Goal: Browse casually

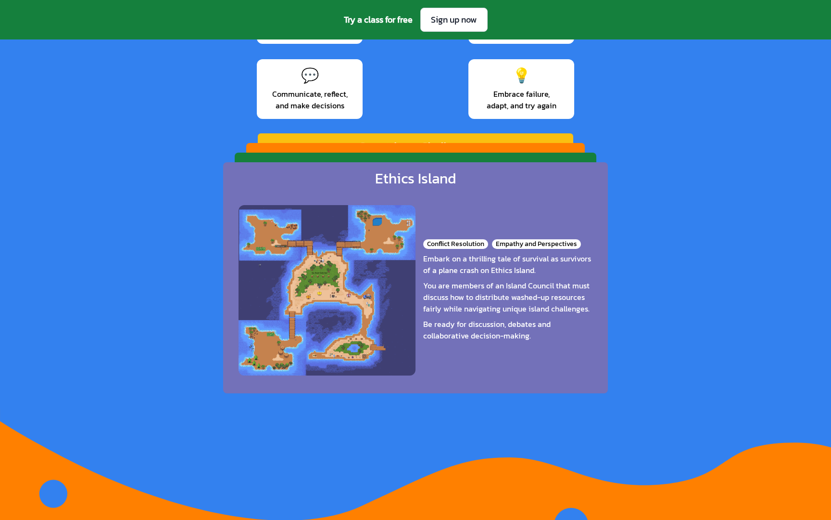
scroll to position [1507, 0]
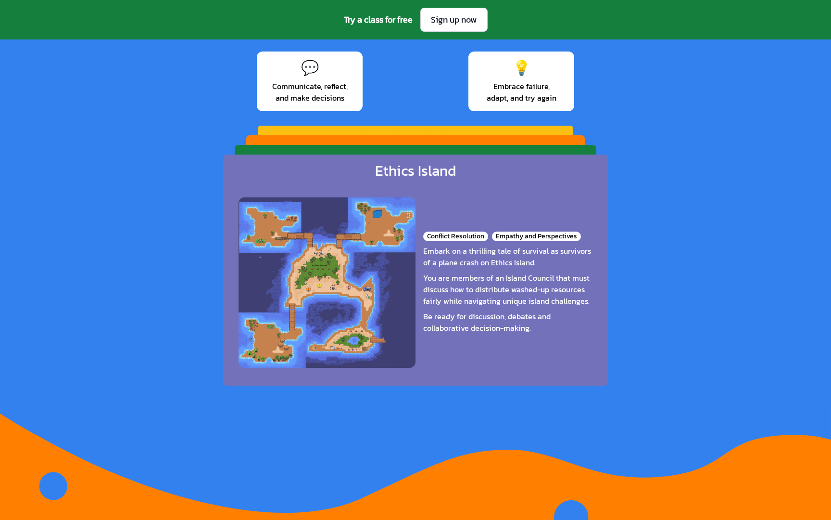
click at [527, 149] on div "Galactic Gear Masters Teamwork Dynamics Risk Assessment Embark on an intergalac…" at bounding box center [416, 253] width 362 height 217
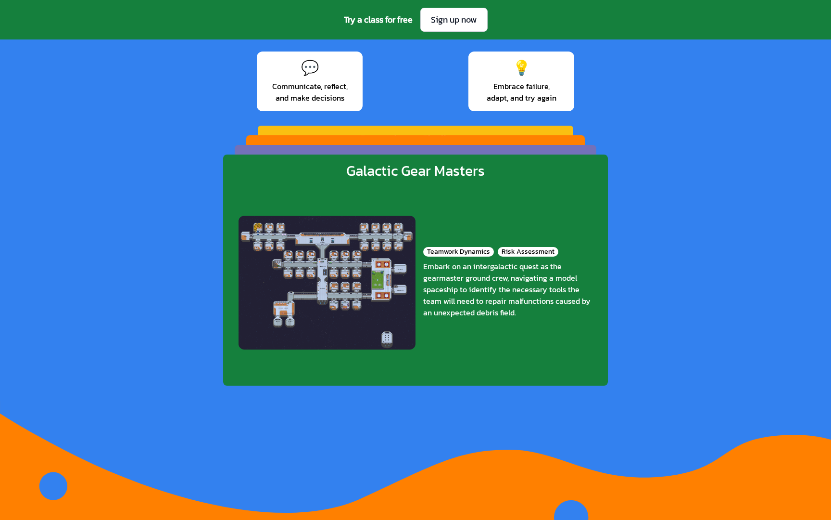
click at [526, 148] on div "Ethics Island Conflict Resolution Empathy and Perspectives Embark on a thrillin…" at bounding box center [416, 253] width 362 height 217
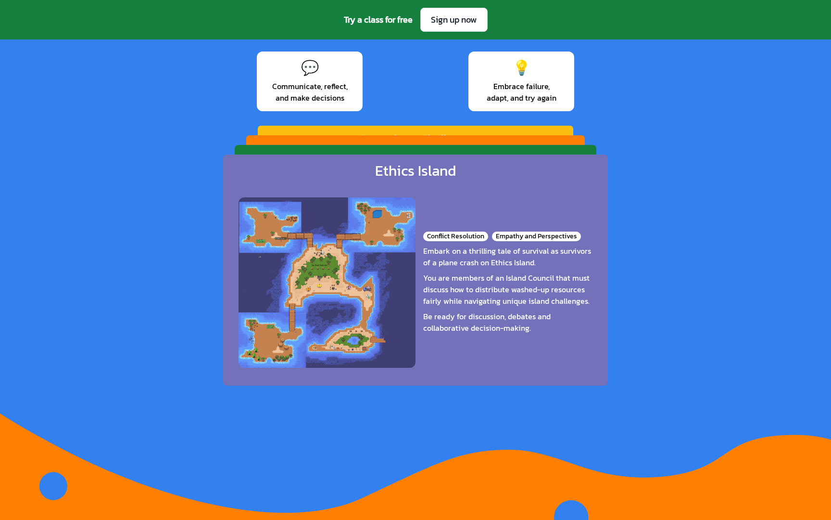
click at [527, 139] on div "[PERSON_NAME] Racers Clarity and Timing Role Assignment and Adaptability Step f…" at bounding box center [415, 236] width 339 height 203
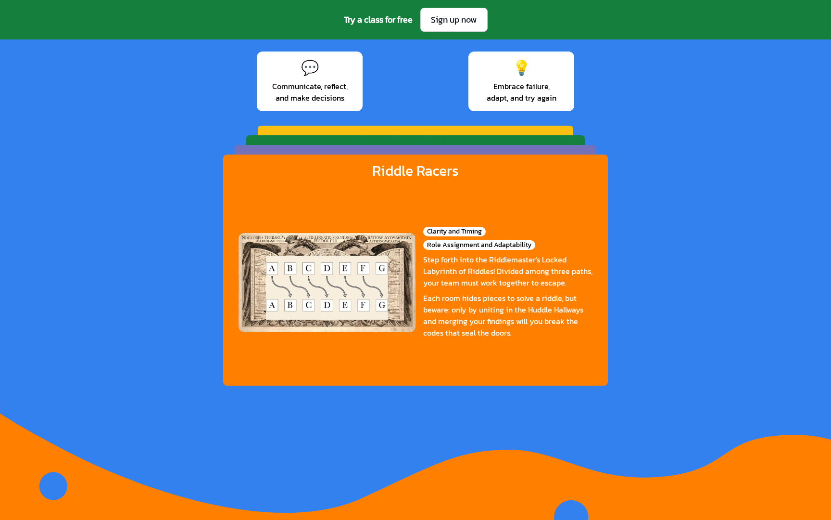
click at [529, 130] on div "Countdown Challenge Reflection and Iteration Time Management Can you work toget…" at bounding box center [416, 221] width 316 height 190
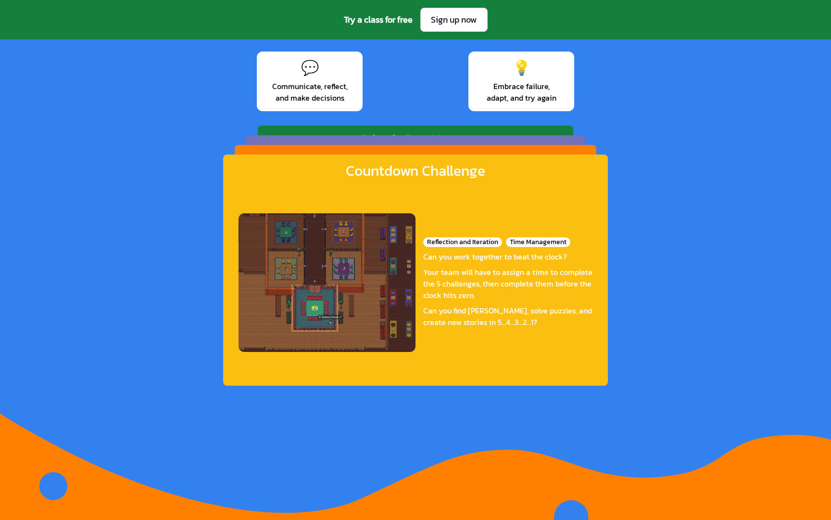
click at [530, 139] on div "Ethics Island Conflict Resolution Empathy and Perspectives Embark on a thrillin…" at bounding box center [415, 236] width 339 height 203
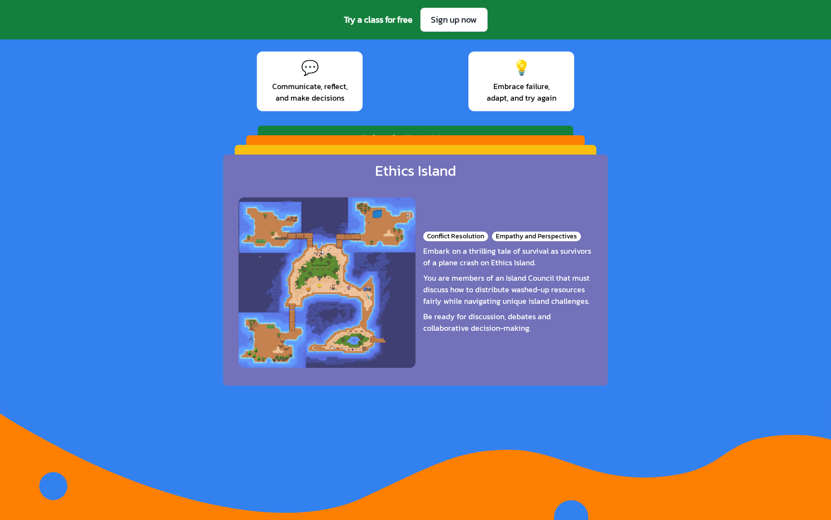
click at [530, 140] on div "[PERSON_NAME] Racers Clarity and Timing Role Assignment and Adaptability Step f…" at bounding box center [415, 236] width 339 height 203
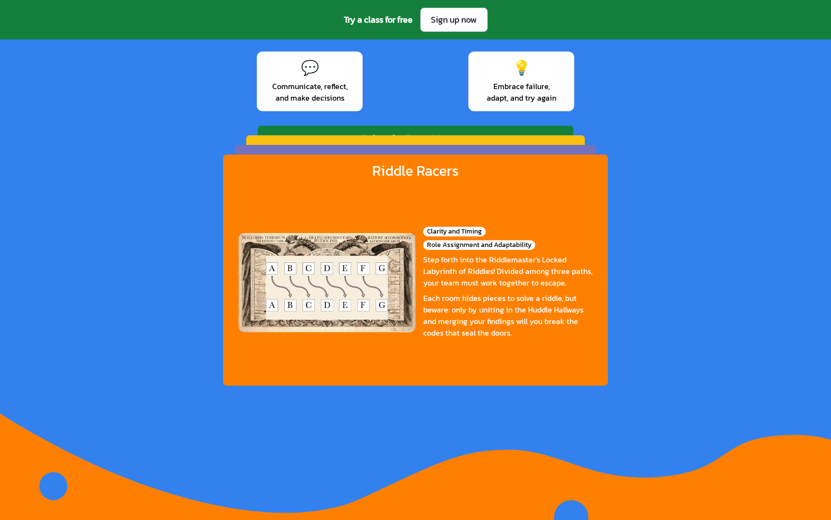
click at [535, 130] on div "Galactic Gear Masters Teamwork Dynamics Risk Assessment Embark on an intergalac…" at bounding box center [416, 221] width 316 height 190
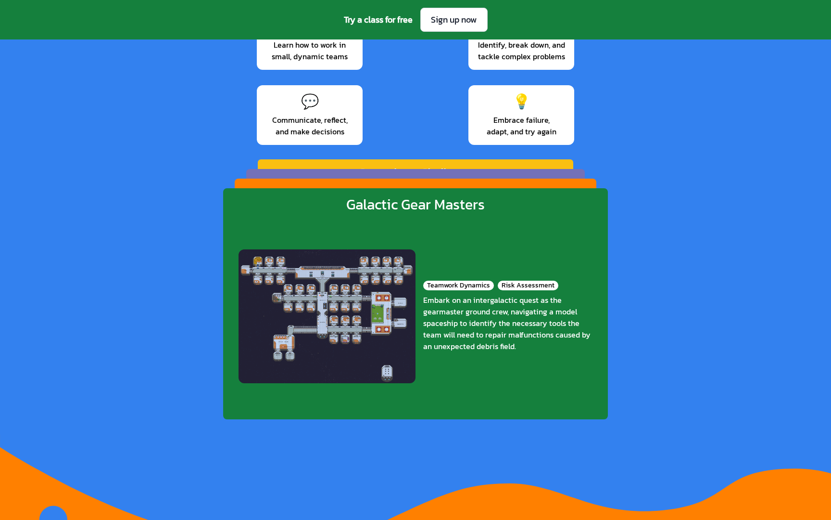
scroll to position [1491, 0]
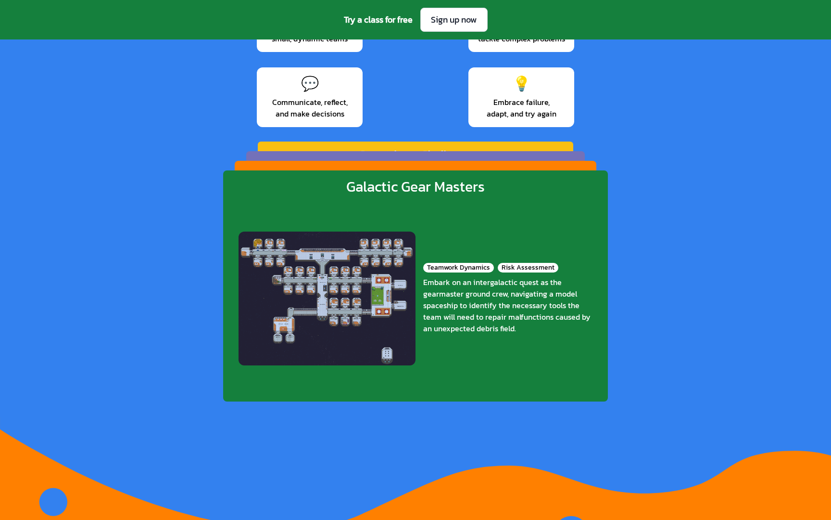
click at [528, 165] on div "[PERSON_NAME] Racers Clarity and Timing Role Assignment and Adaptability Step f…" at bounding box center [416, 269] width 362 height 217
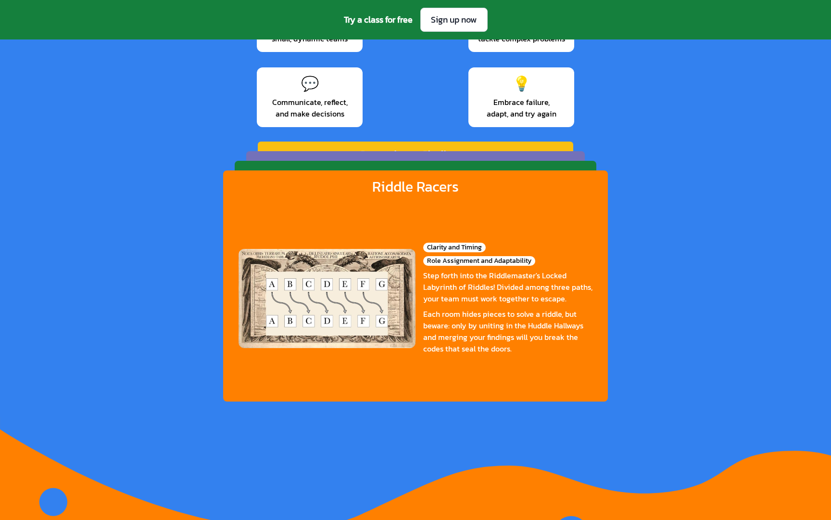
click at [529, 160] on div "Ethics Island Conflict Resolution Empathy and Perspectives Embark on a thrillin…" at bounding box center [415, 252] width 339 height 203
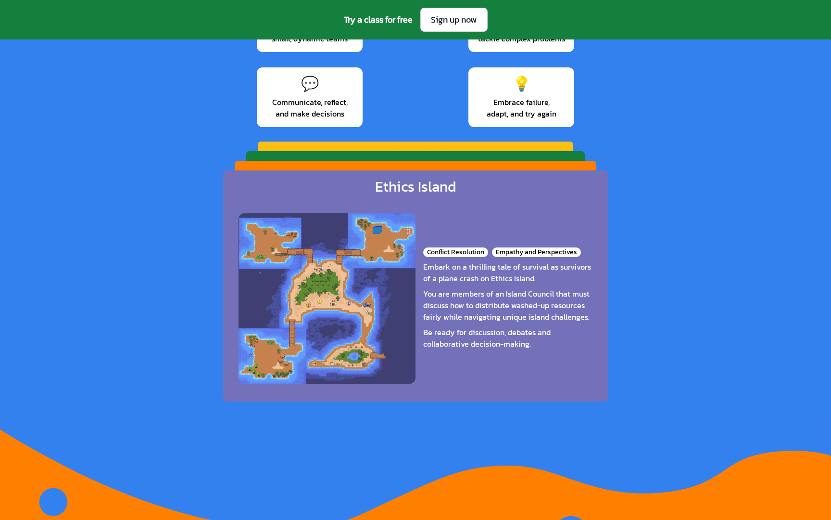
click at [535, 146] on div "Countdown Challenge Reflection and Iteration Time Management Can you work toget…" at bounding box center [416, 236] width 316 height 190
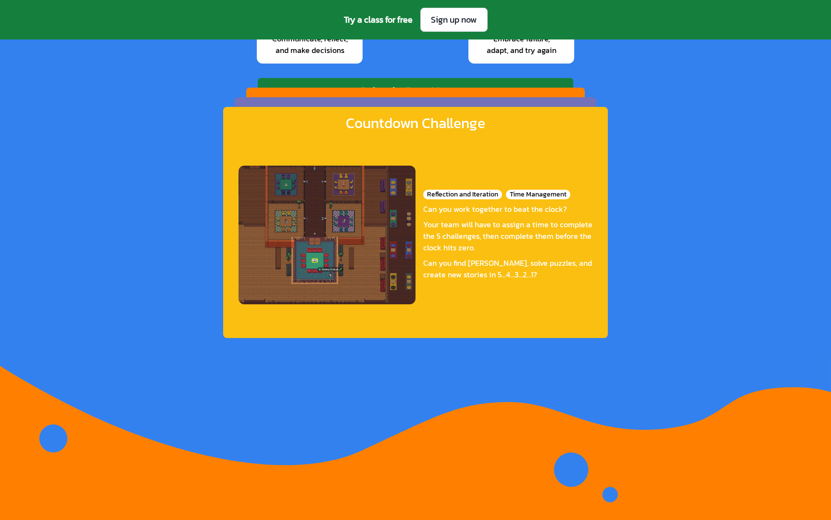
scroll to position [1555, 0]
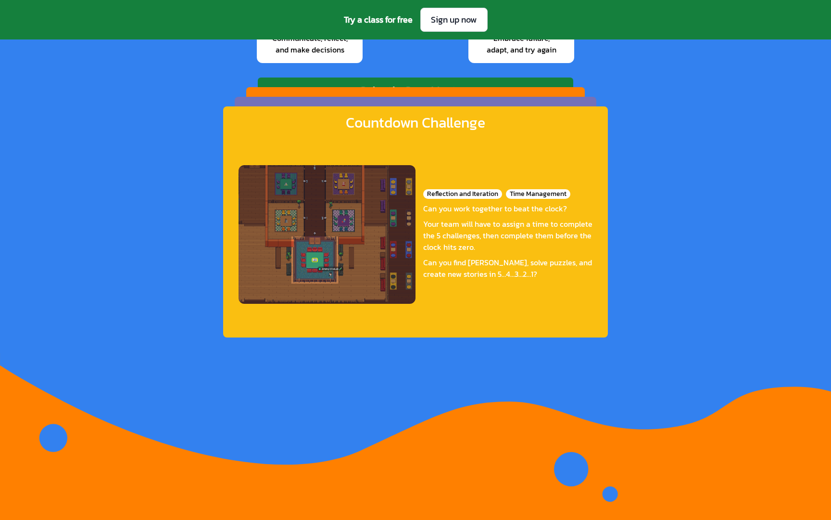
click at [498, 102] on div "Ethics Island Conflict Resolution Empathy and Perspectives Embark on a thrillin…" at bounding box center [416, 205] width 362 height 217
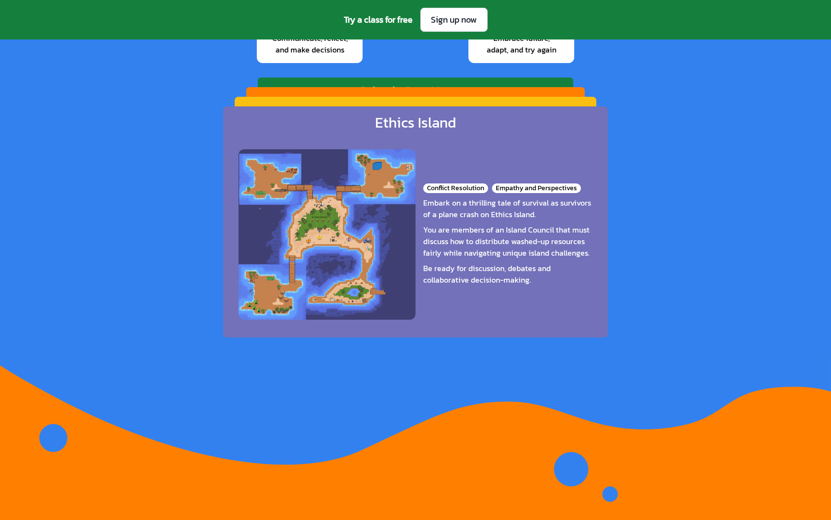
click at [498, 102] on div "Countdown Challenge Reflection and Iteration Time Management Can you work toget…" at bounding box center [416, 205] width 362 height 217
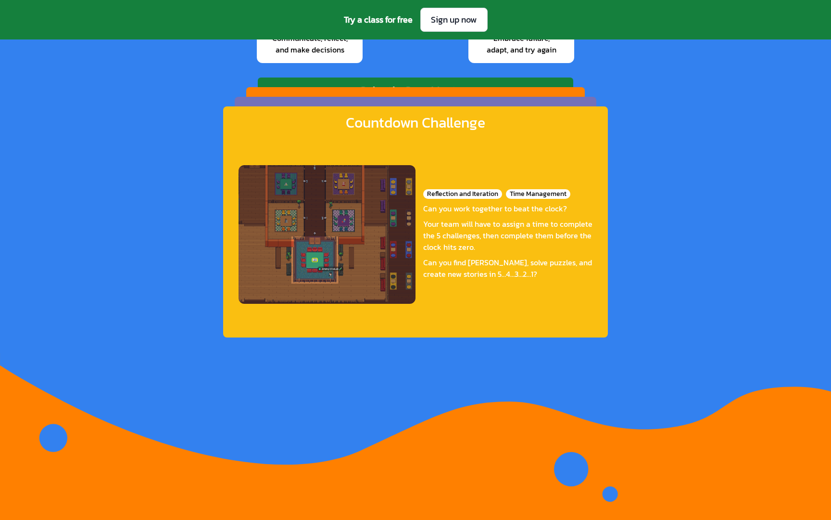
click at [505, 89] on div "[PERSON_NAME] Racers Clarity and Timing Role Assignment and Adaptability Step f…" at bounding box center [415, 188] width 339 height 203
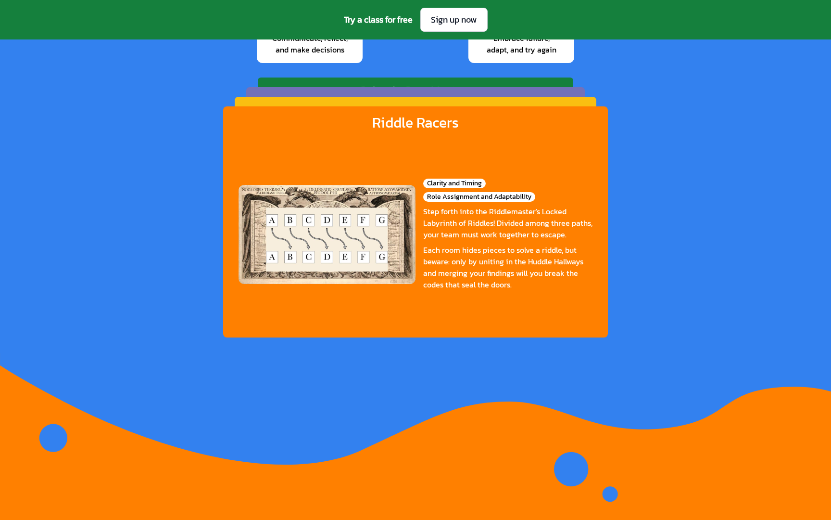
click at [507, 83] on div "Galactic Gear Masters Teamwork Dynamics Risk Assessment Embark on an intergalac…" at bounding box center [416, 172] width 316 height 190
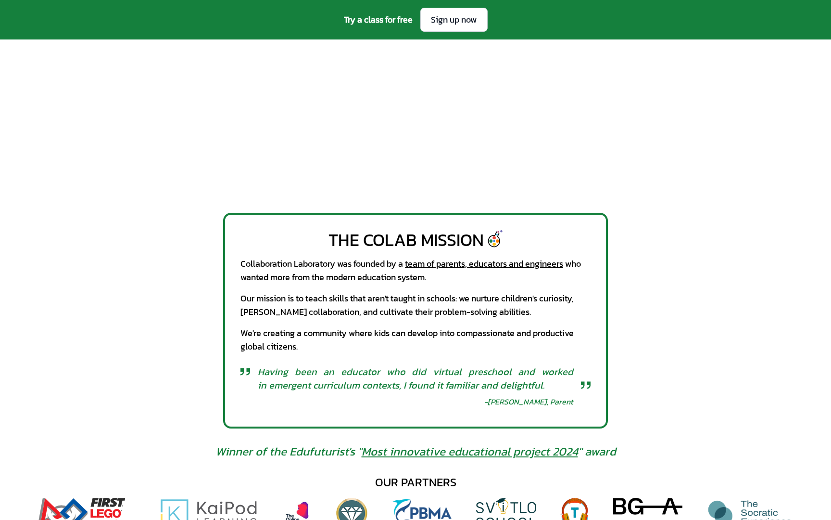
scroll to position [0, 0]
